Goal: Entertainment & Leisure: Consume media (video, audio)

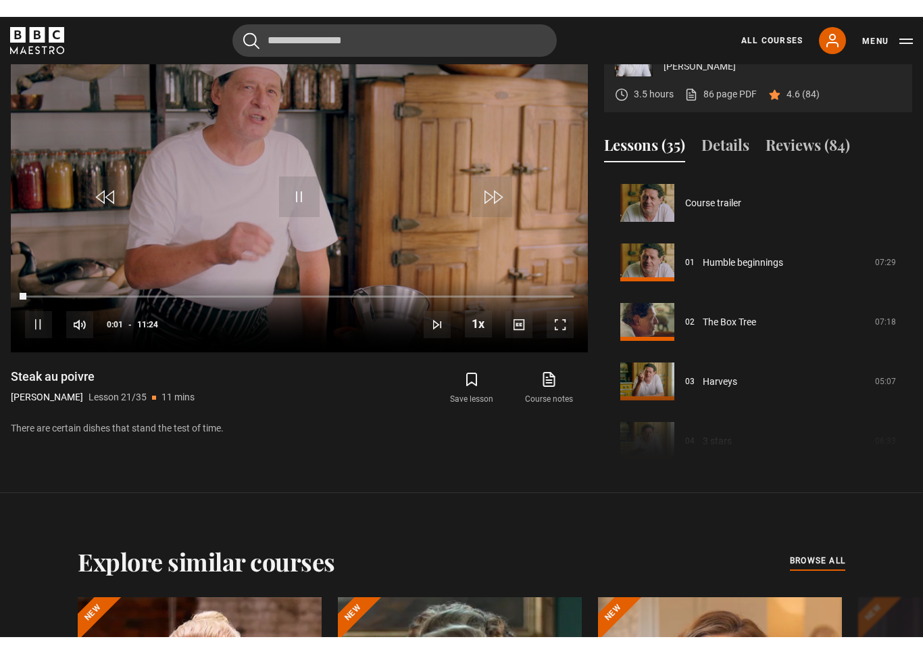
scroll to position [16, 0]
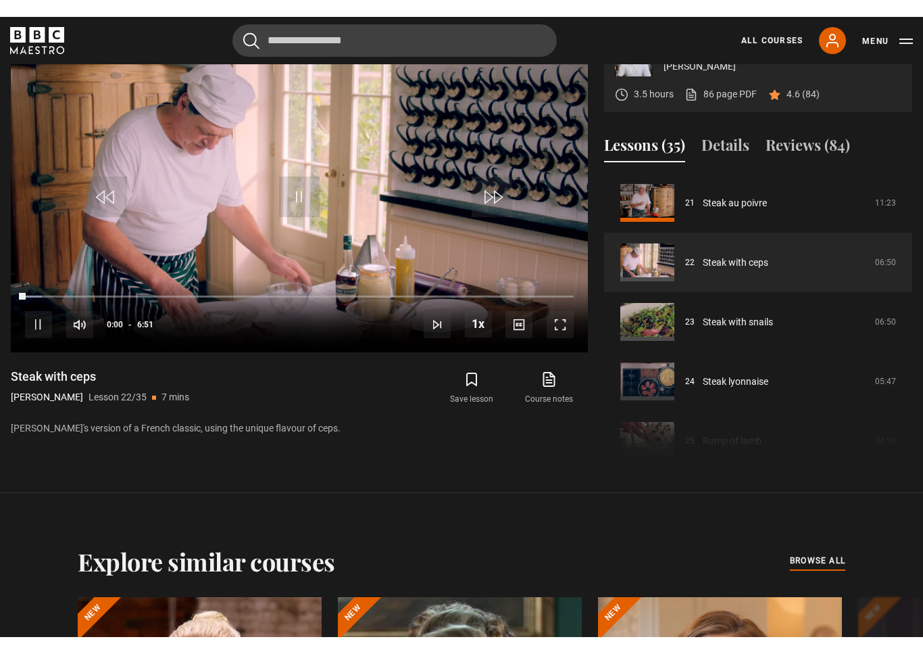
scroll to position [16, 0]
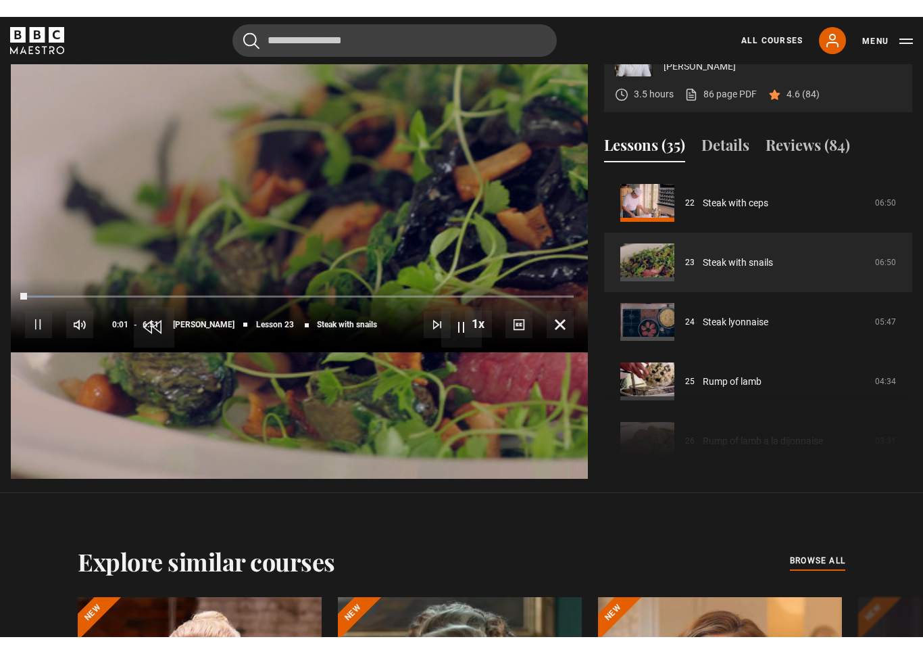
scroll to position [16, 0]
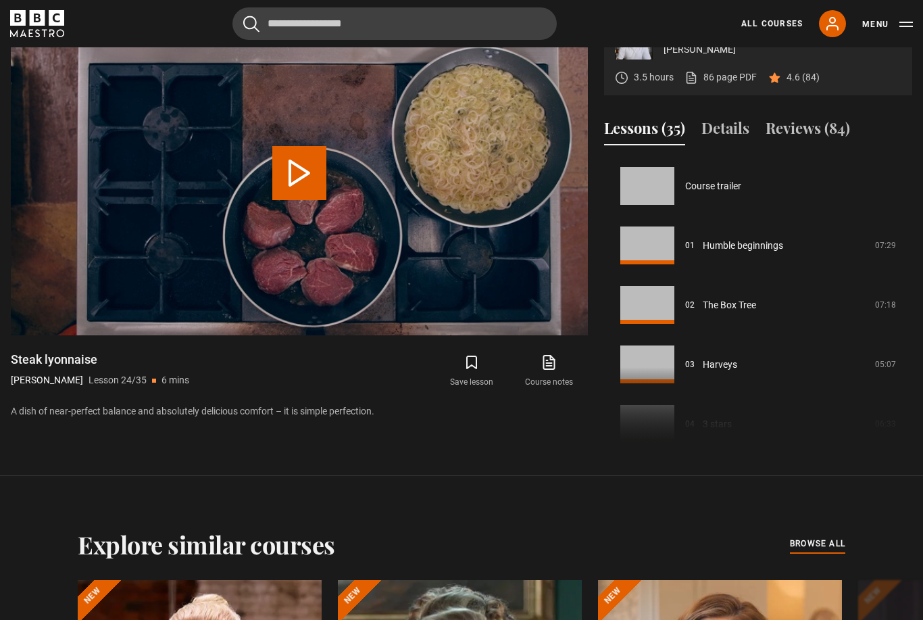
scroll to position [1368, 0]
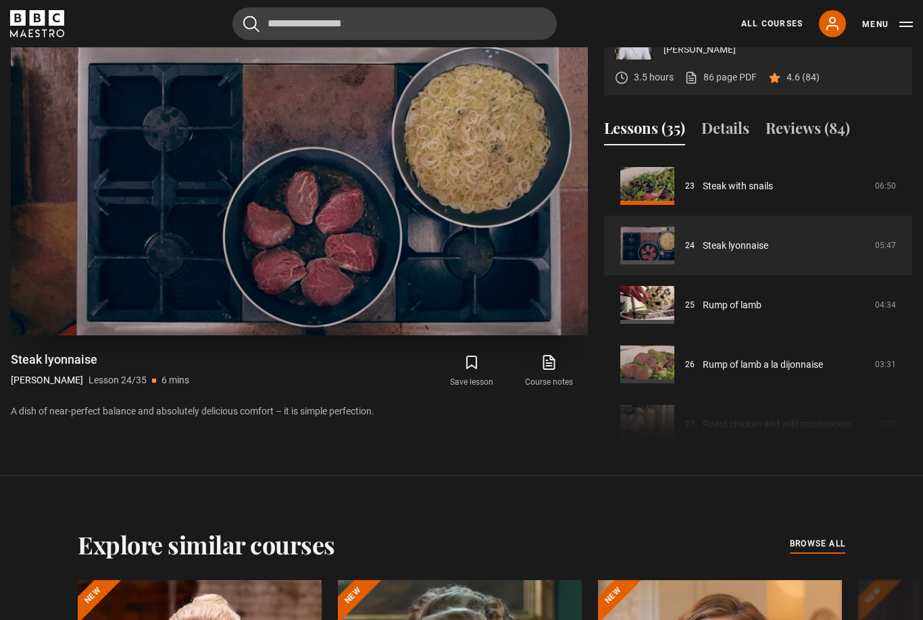
click at [554, 321] on span "Video Player" at bounding box center [560, 307] width 27 height 27
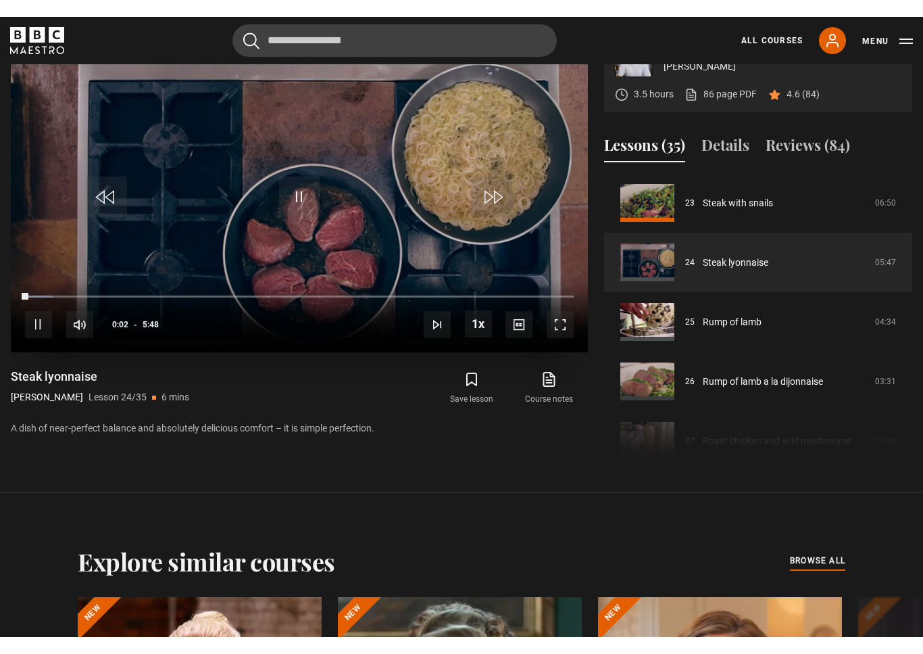
scroll to position [16, 0]
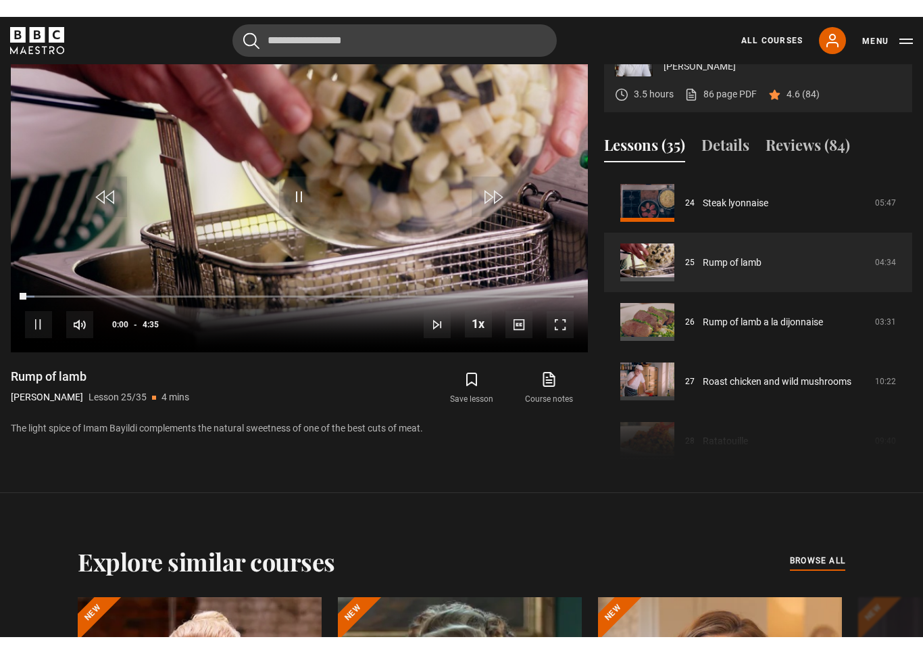
scroll to position [16, 0]
